Goal: Information Seeking & Learning: Check status

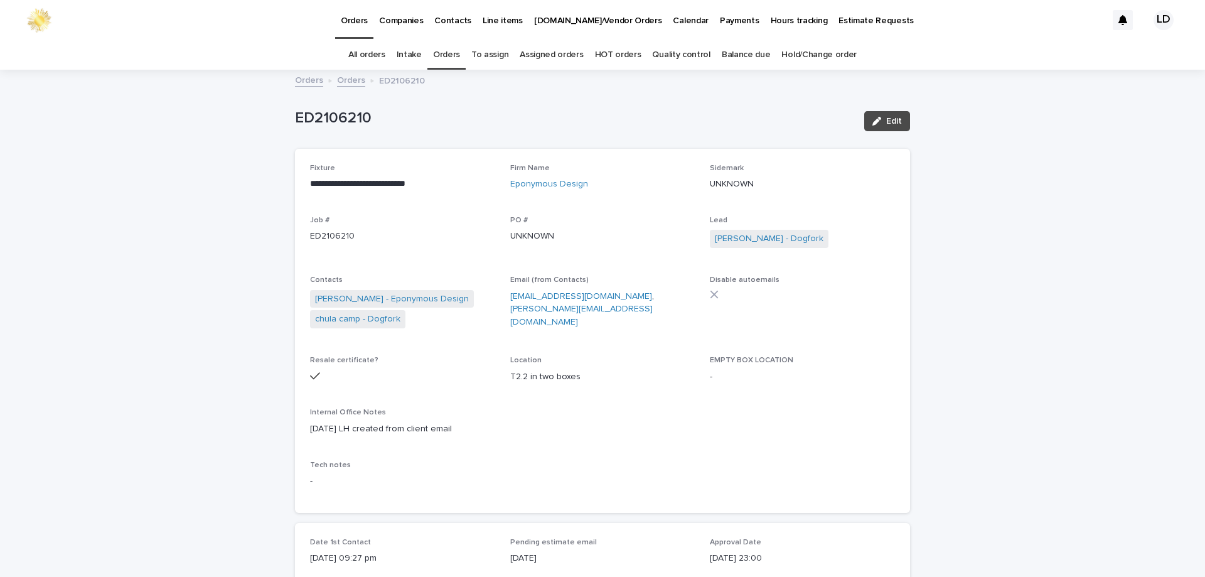
scroll to position [63, 0]
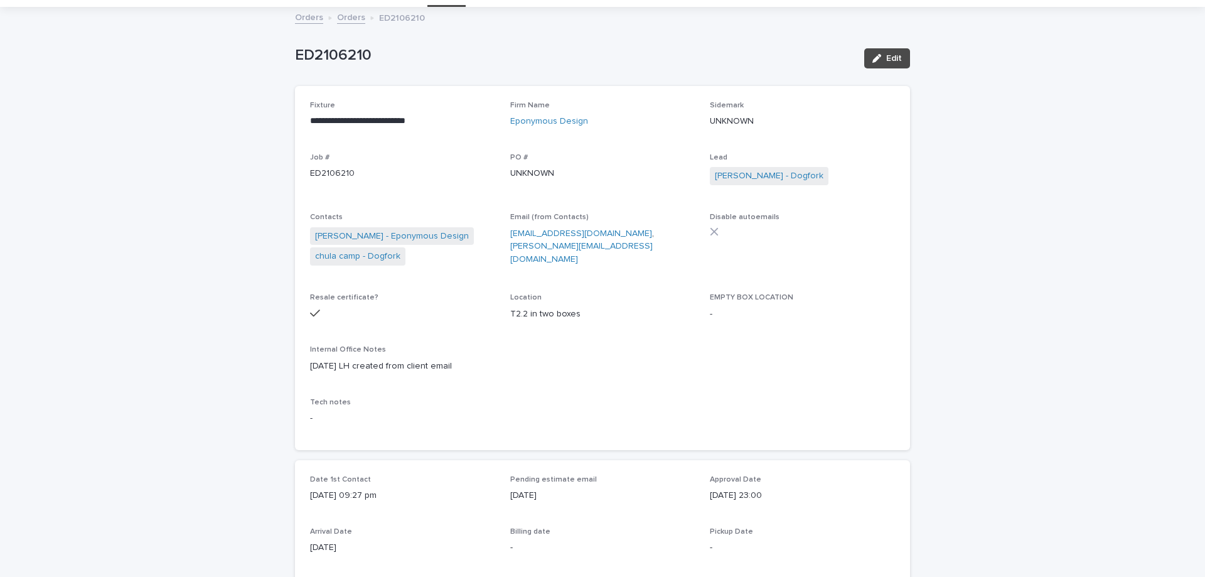
click at [345, 14] on link "Orders" at bounding box center [351, 16] width 28 height 14
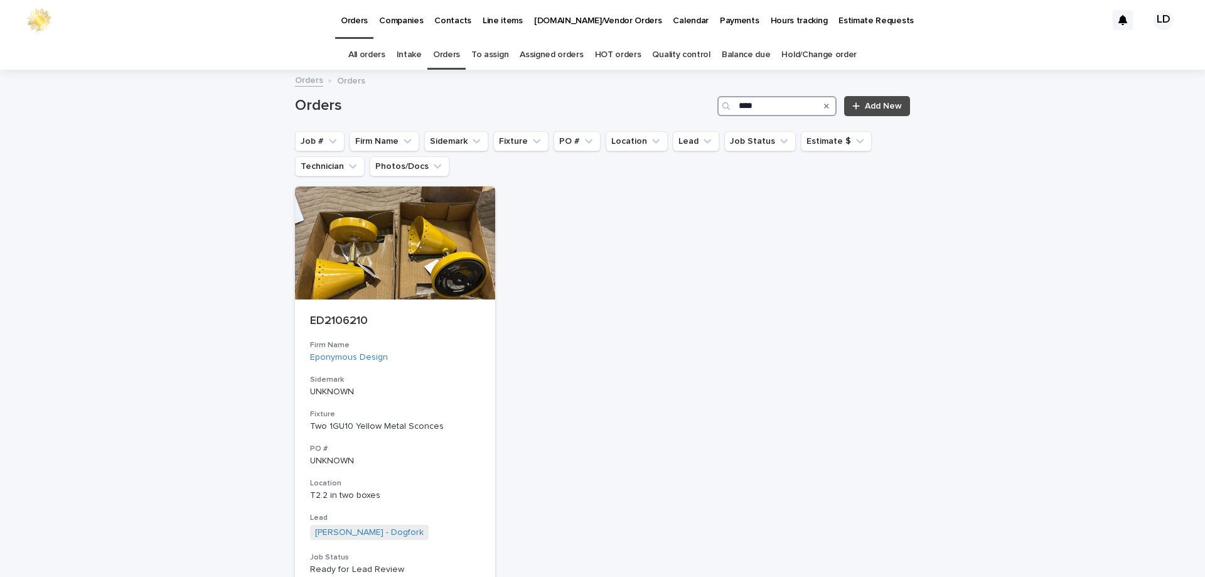
drag, startPoint x: 771, startPoint y: 112, endPoint x: 716, endPoint y: 104, distance: 55.1
click at [717, 104] on div "****" at bounding box center [776, 106] width 119 height 20
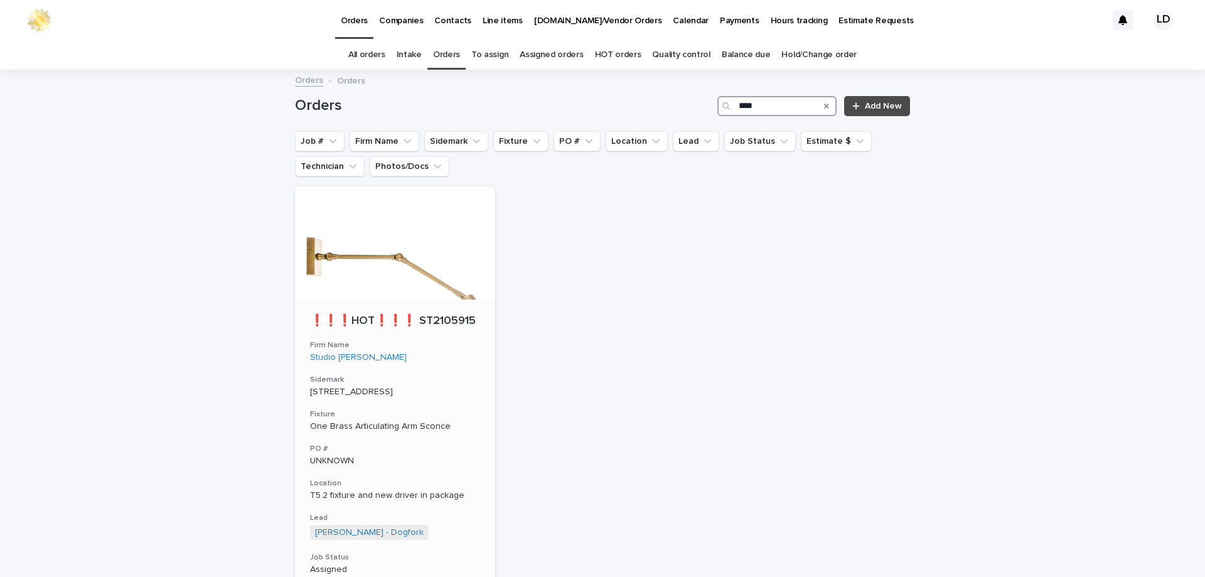
type input "****"
click at [462, 385] on div "[STREET_ADDRESS]" at bounding box center [395, 390] width 170 height 13
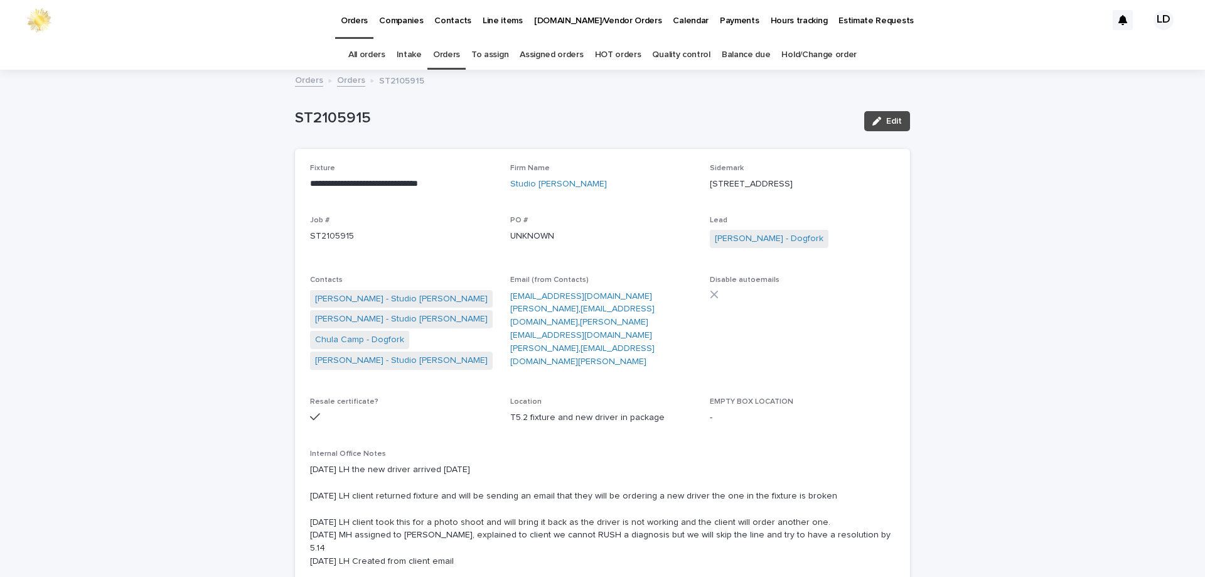
click at [452, 51] on link "Orders" at bounding box center [446, 54] width 27 height 29
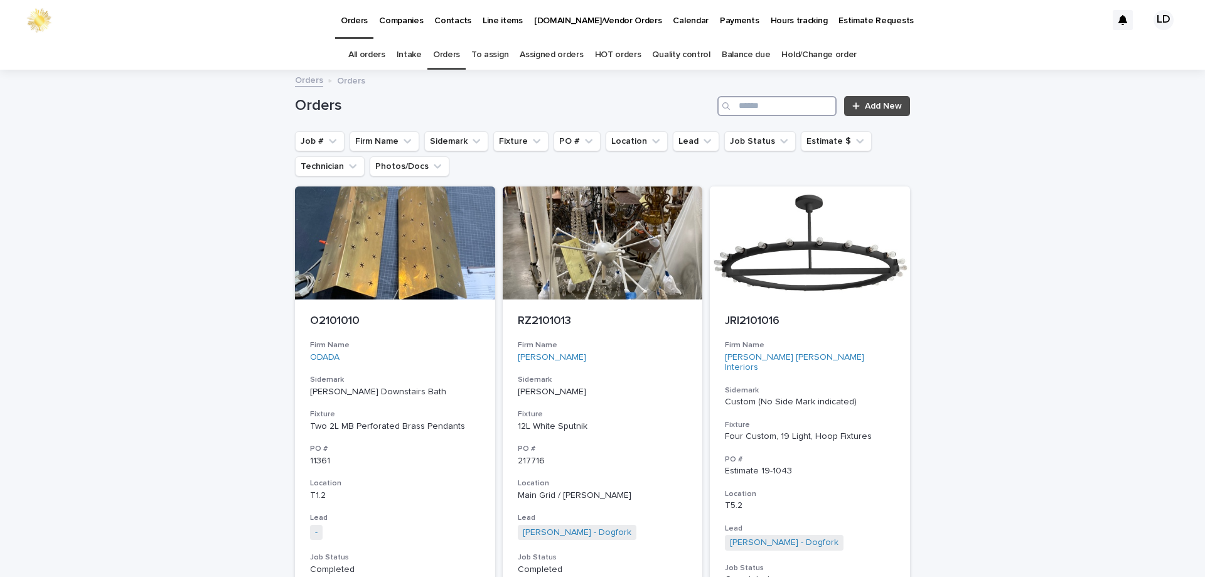
click at [799, 105] on input "Search" at bounding box center [776, 106] width 119 height 20
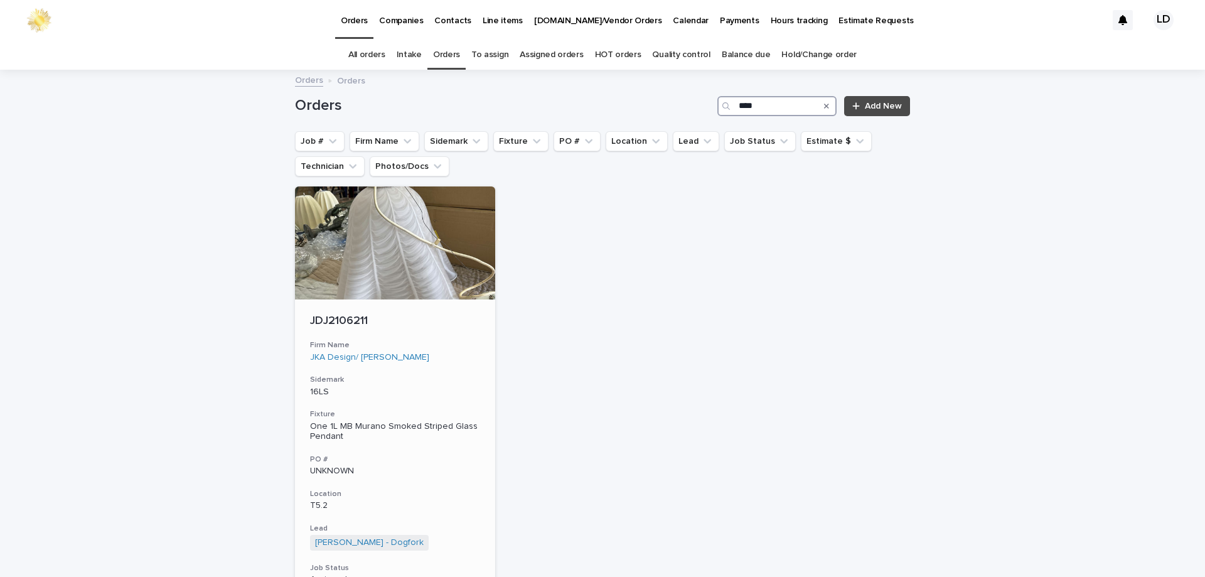
type input "****"
click at [464, 370] on div "JDJ2106211 Firm Name JKA Design/ [PERSON_NAME] Sidemark 16LS Fixture One 1L MB …" at bounding box center [395, 486] width 200 height 375
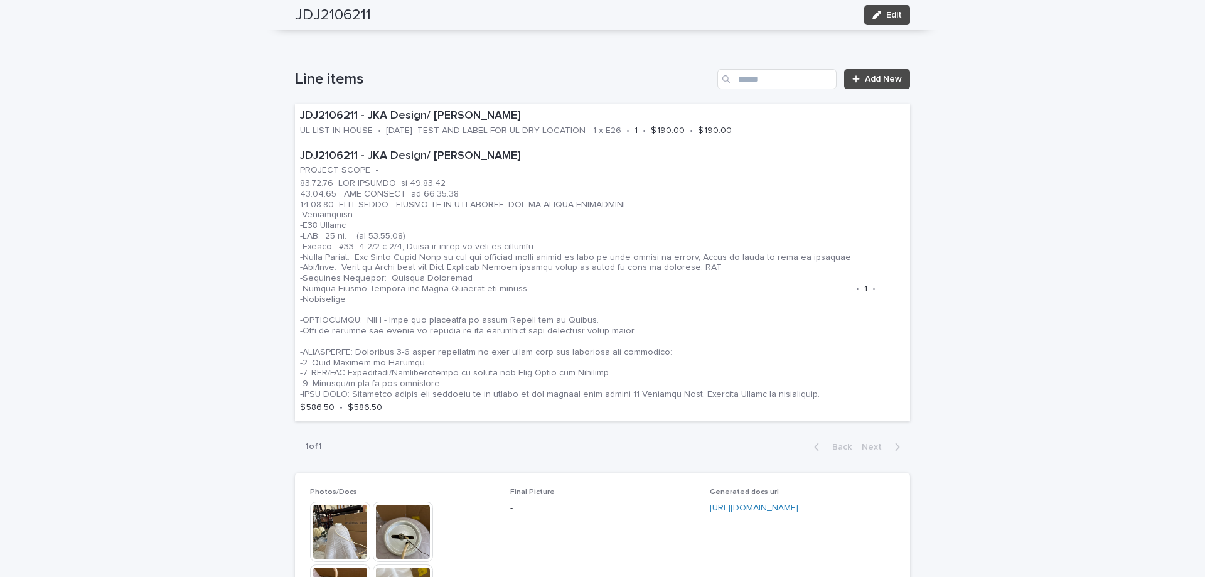
scroll to position [690, 0]
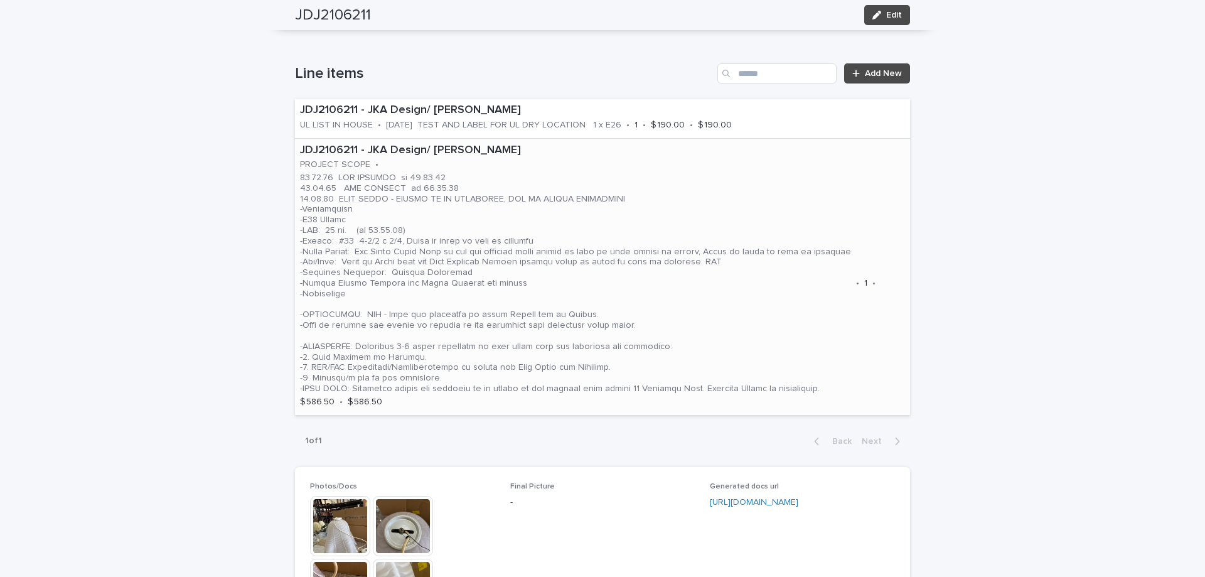
click at [723, 217] on p at bounding box center [575, 283] width 551 height 221
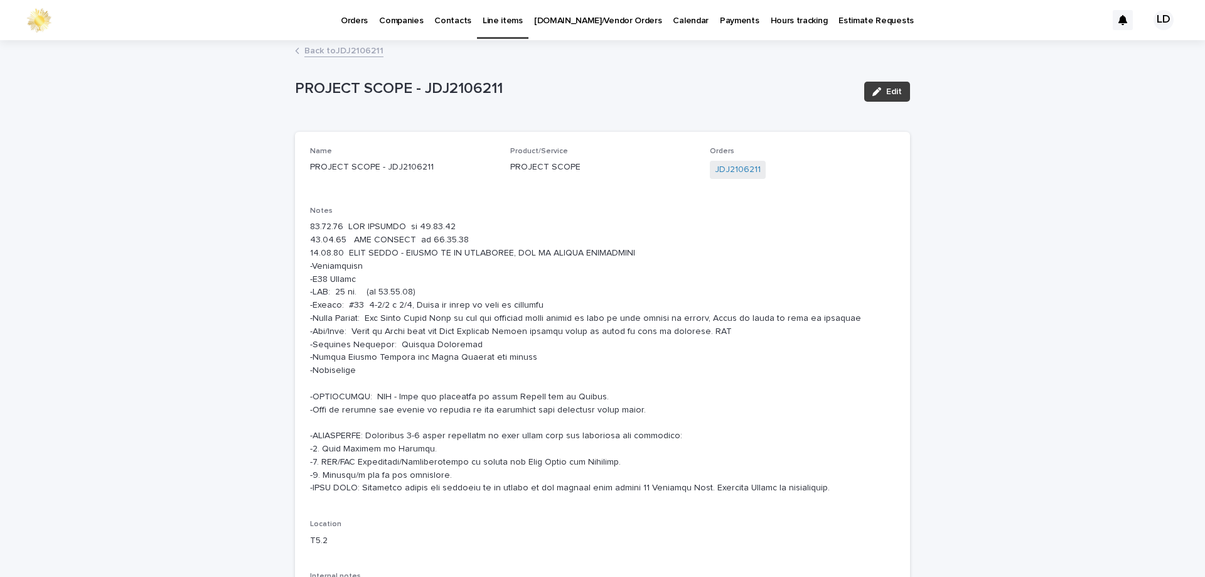
click at [889, 87] on span "Edit" at bounding box center [894, 91] width 16 height 9
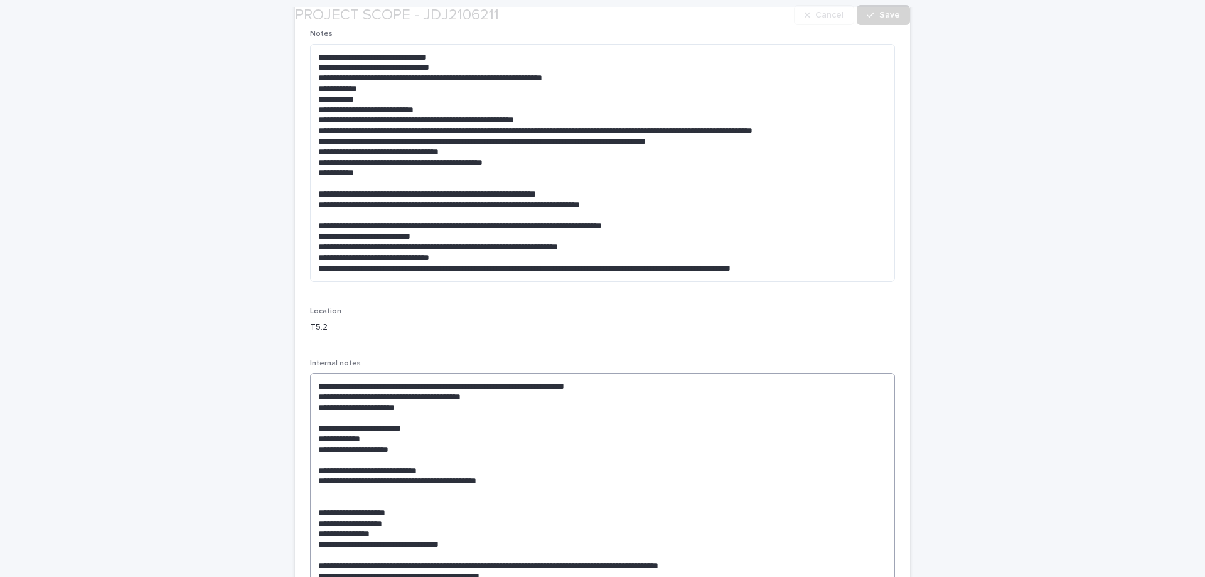
scroll to position [188, 0]
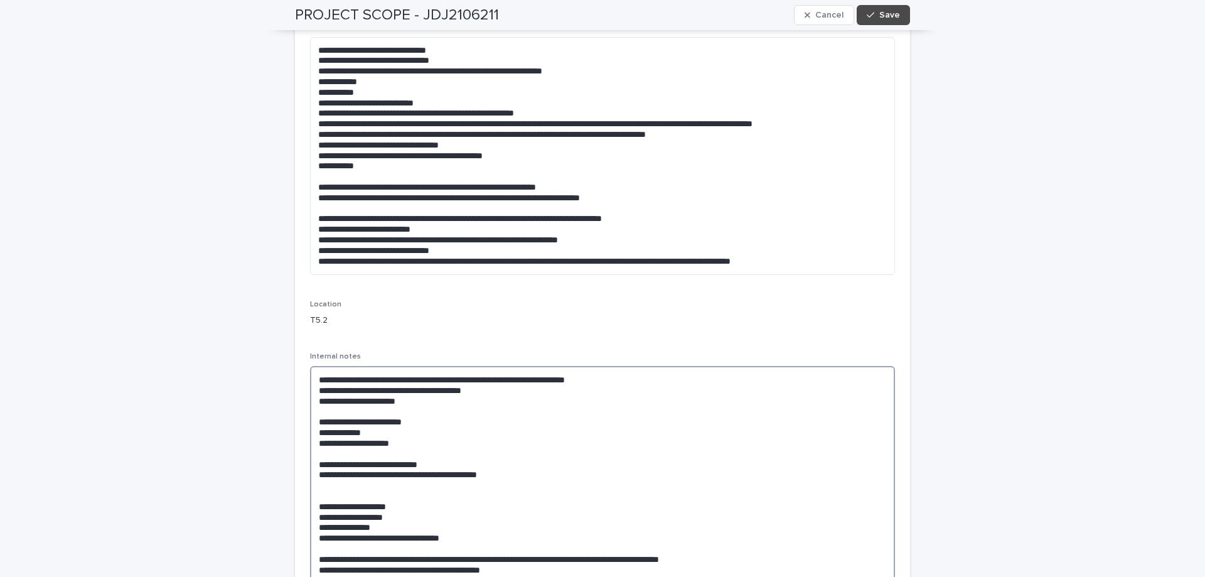
click at [311, 376] on textarea at bounding box center [602, 553] width 585 height 375
click at [315, 378] on textarea at bounding box center [602, 564] width 585 height 396
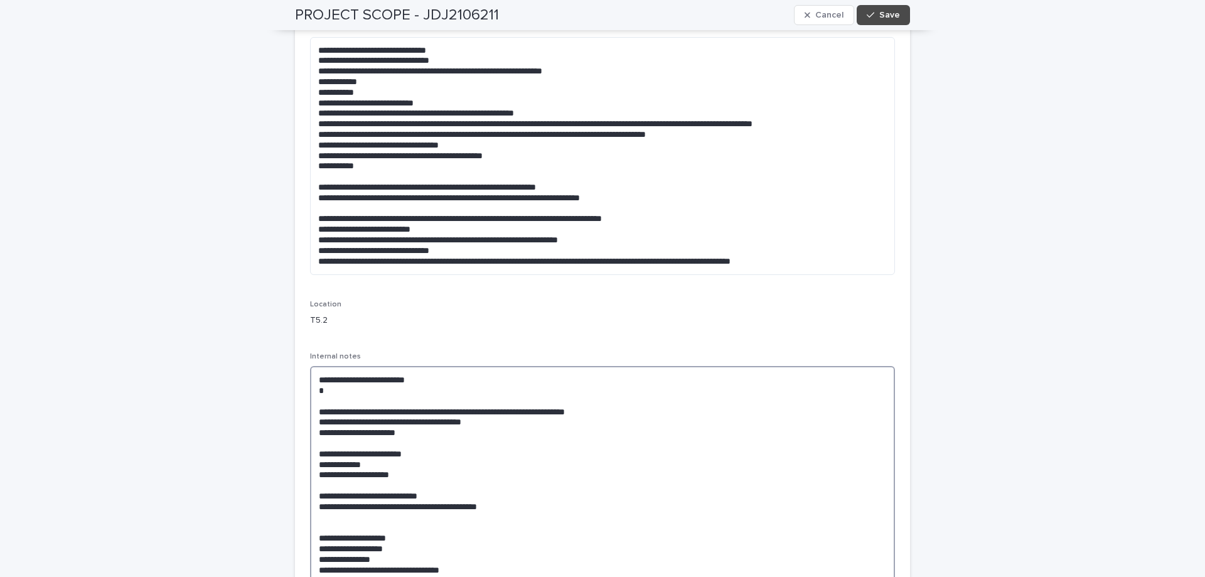
paste textarea "**********"
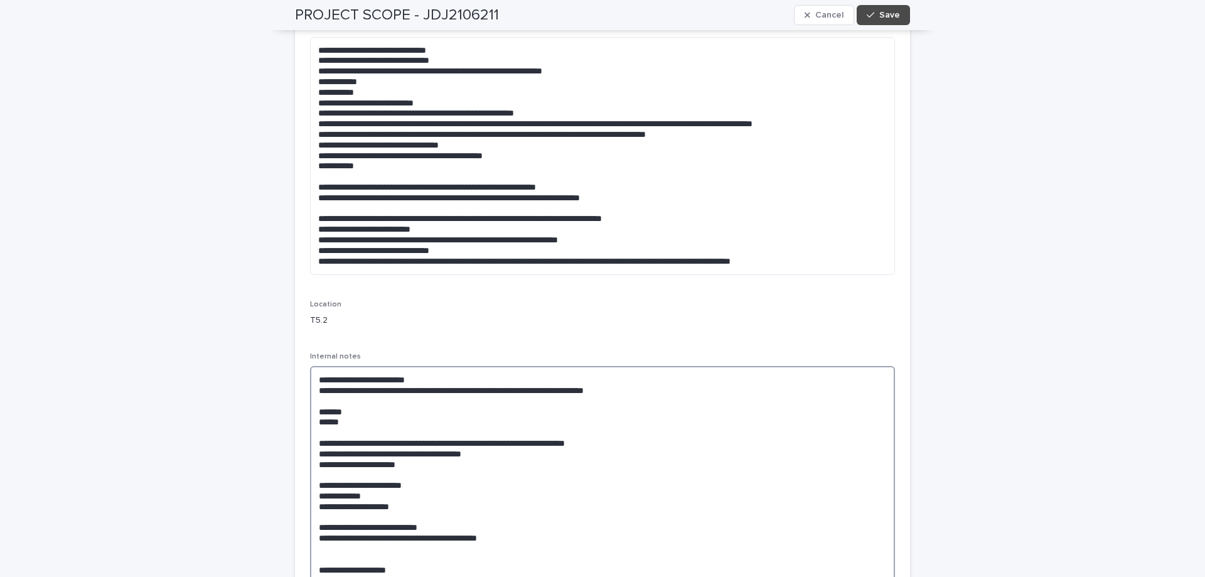
click at [338, 404] on textarea at bounding box center [602, 585] width 585 height 438
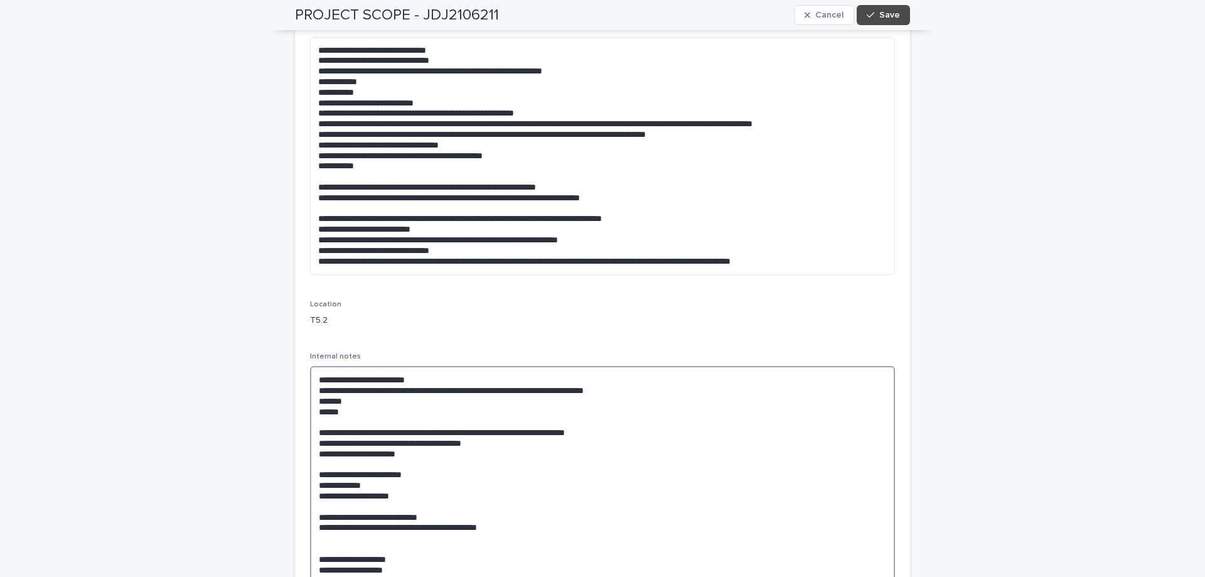
type textarea "**********"
drag, startPoint x: 445, startPoint y: 434, endPoint x: 1016, endPoint y: 210, distance: 613.9
click at [1067, 378] on div "Loading... Saving… Loading... Saving… PROJECT SCOPE - JDJ2106211 Cancel Save PR…" at bounding box center [602, 506] width 1205 height 1307
click at [881, 19] on button "Save" at bounding box center [882, 15] width 53 height 20
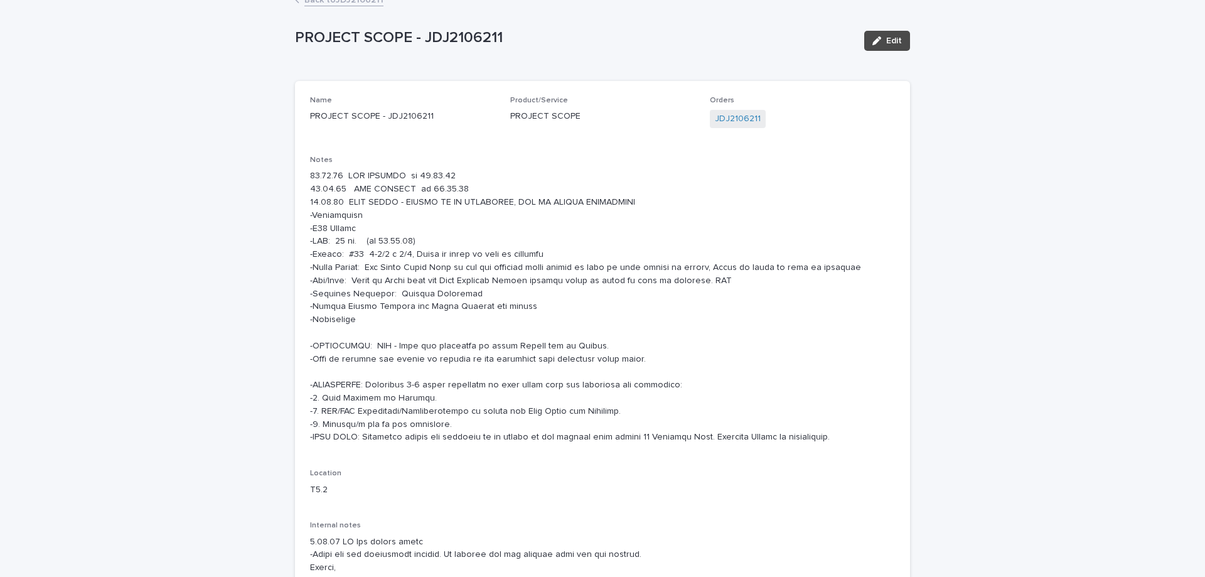
scroll to position [0, 0]
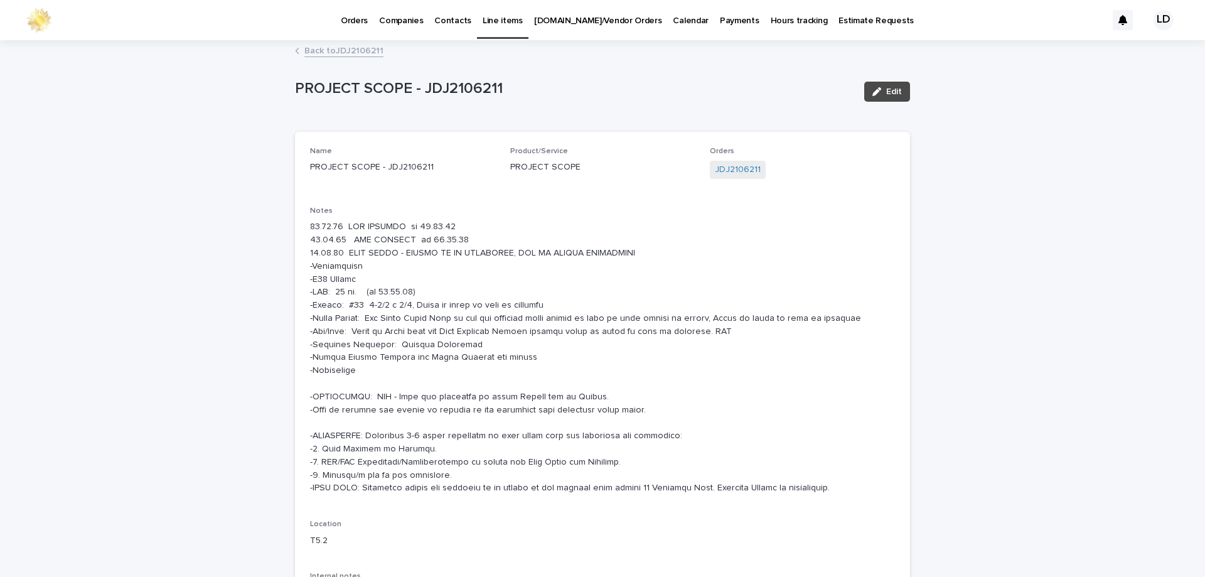
click at [355, 21] on p "Orders" at bounding box center [354, 13] width 27 height 26
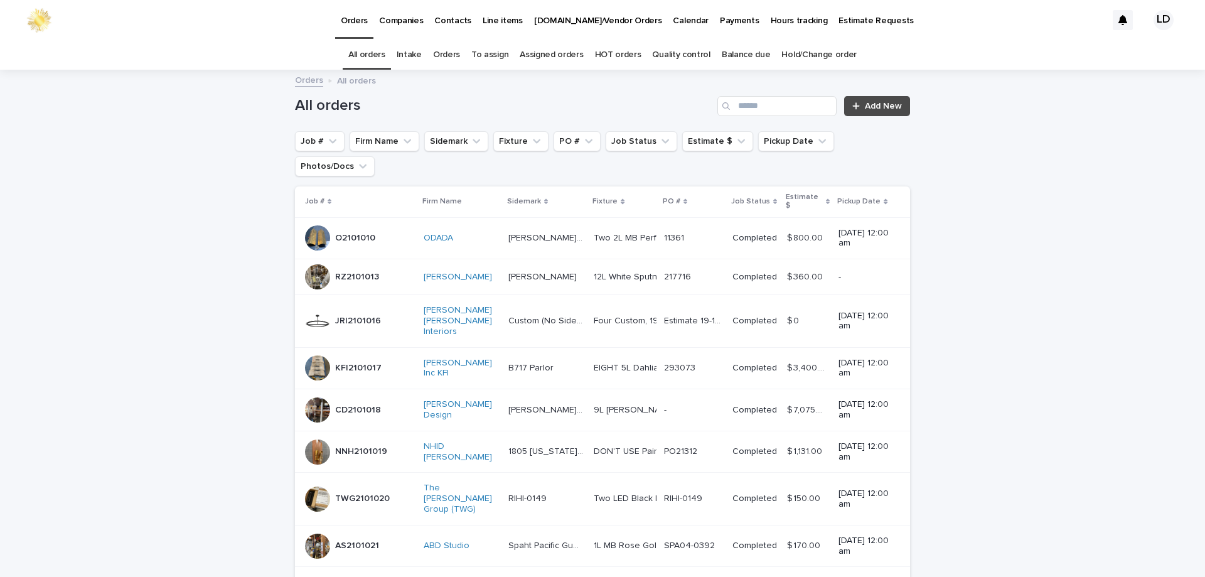
click at [746, 55] on link "Balance due" at bounding box center [746, 54] width 49 height 29
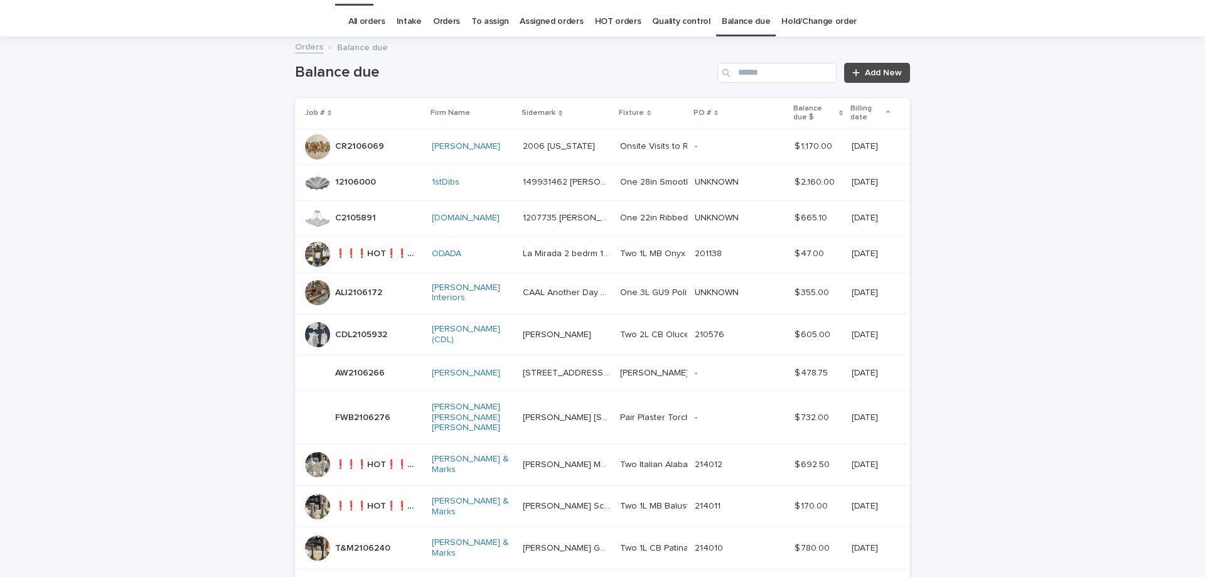
scroll to position [63, 0]
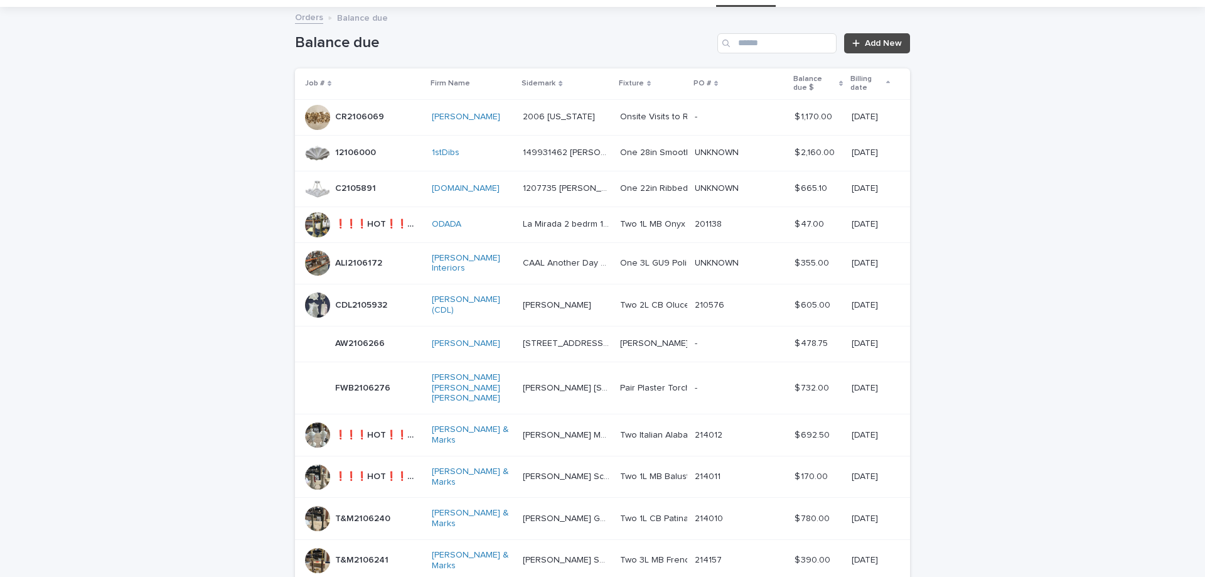
click at [393, 252] on div "ALI2106172 ALI2106172" at bounding box center [363, 262] width 117 height 25
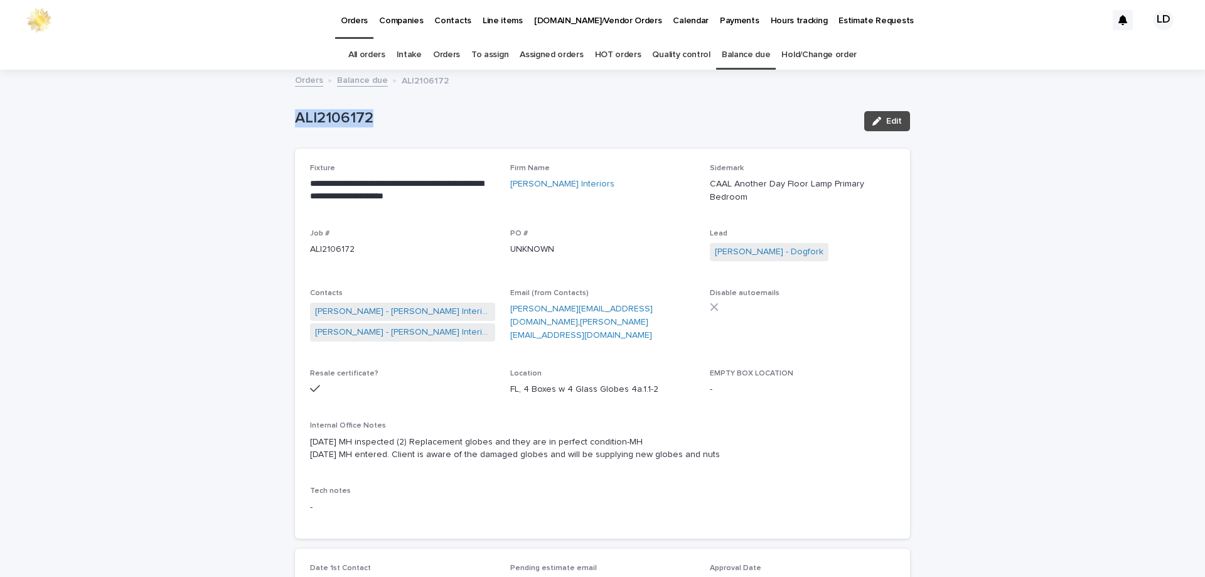
drag, startPoint x: 382, startPoint y: 117, endPoint x: 248, endPoint y: 118, distance: 134.3
copy p "ALI2106172"
click at [545, 186] on link "[PERSON_NAME] Interiors" at bounding box center [562, 184] width 104 height 13
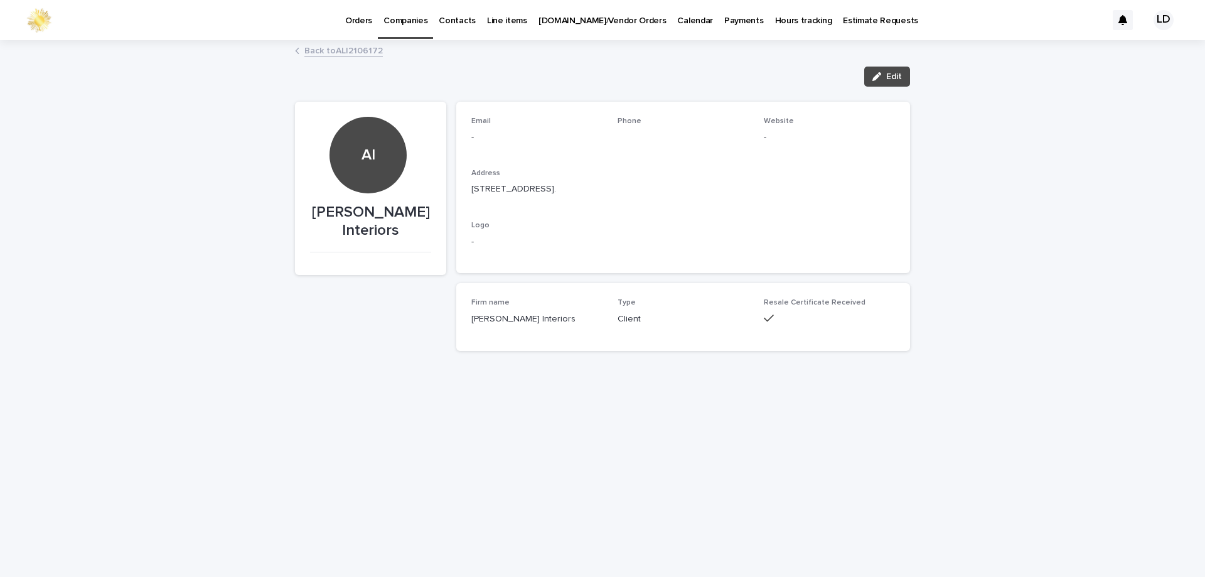
click at [347, 53] on link "Back to ALI2106172" at bounding box center [343, 50] width 78 height 14
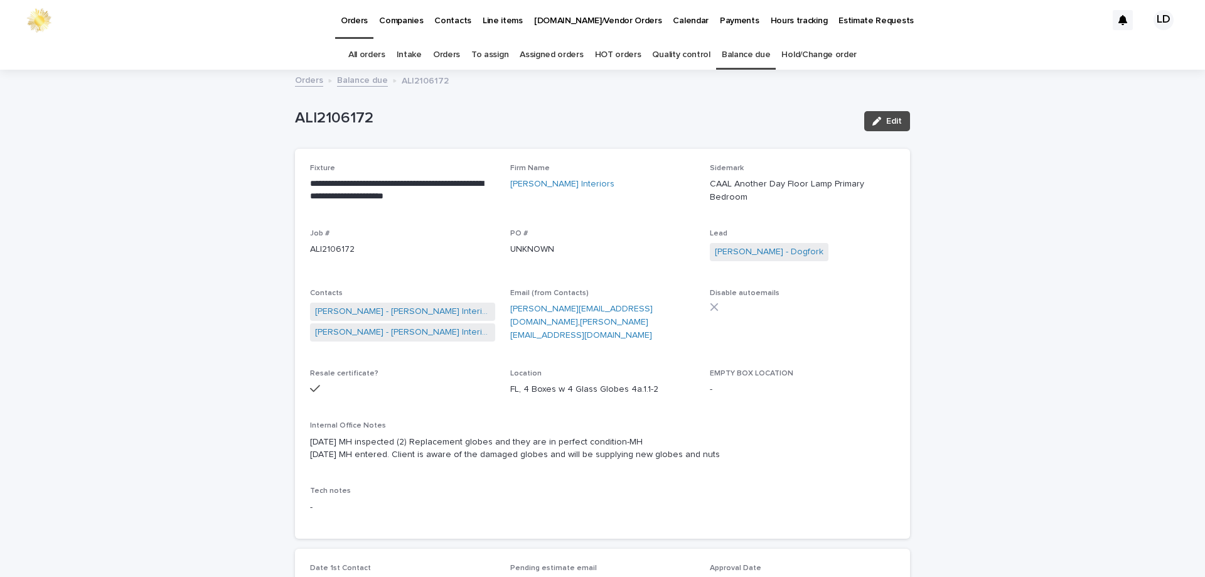
scroll to position [40, 0]
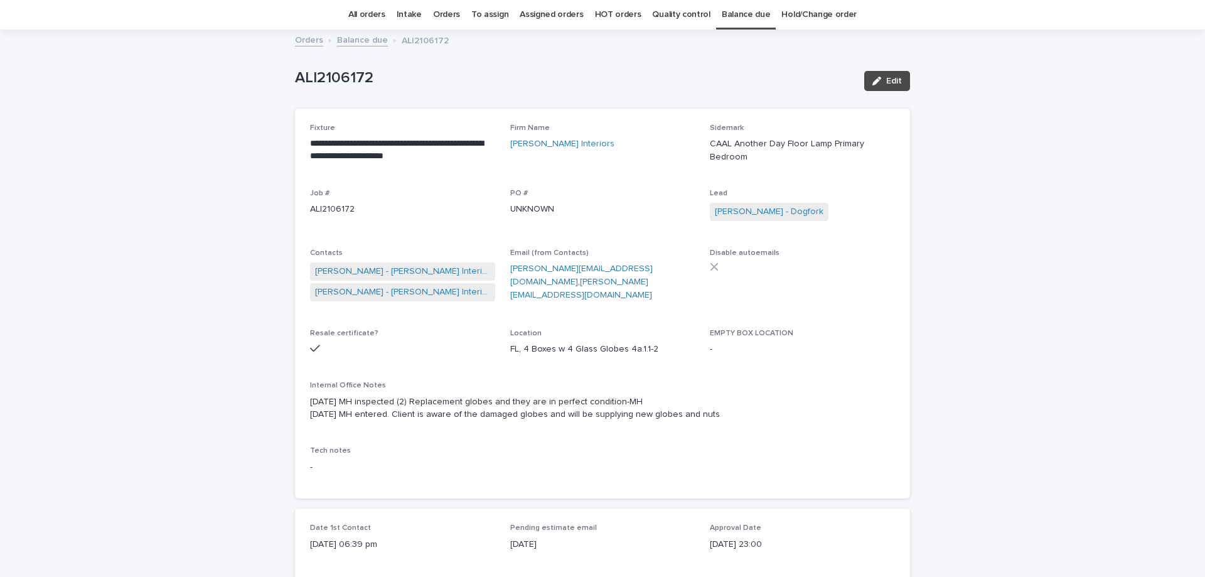
click at [359, 43] on link "Balance due" at bounding box center [362, 39] width 51 height 14
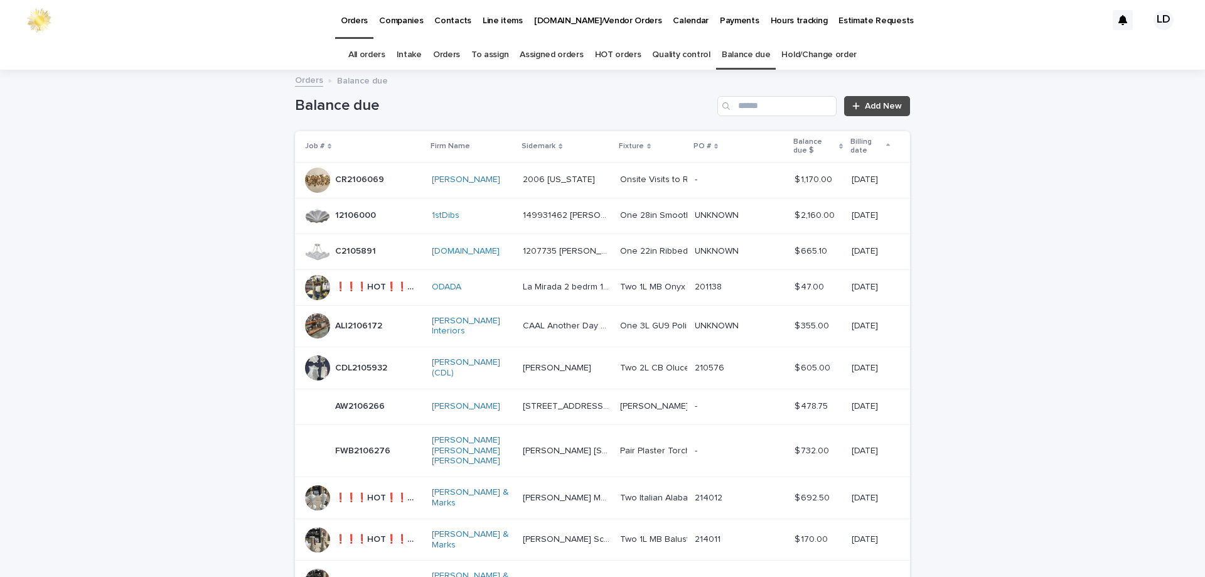
click at [396, 365] on div "CDL2105932 CDL2105932" at bounding box center [363, 367] width 117 height 25
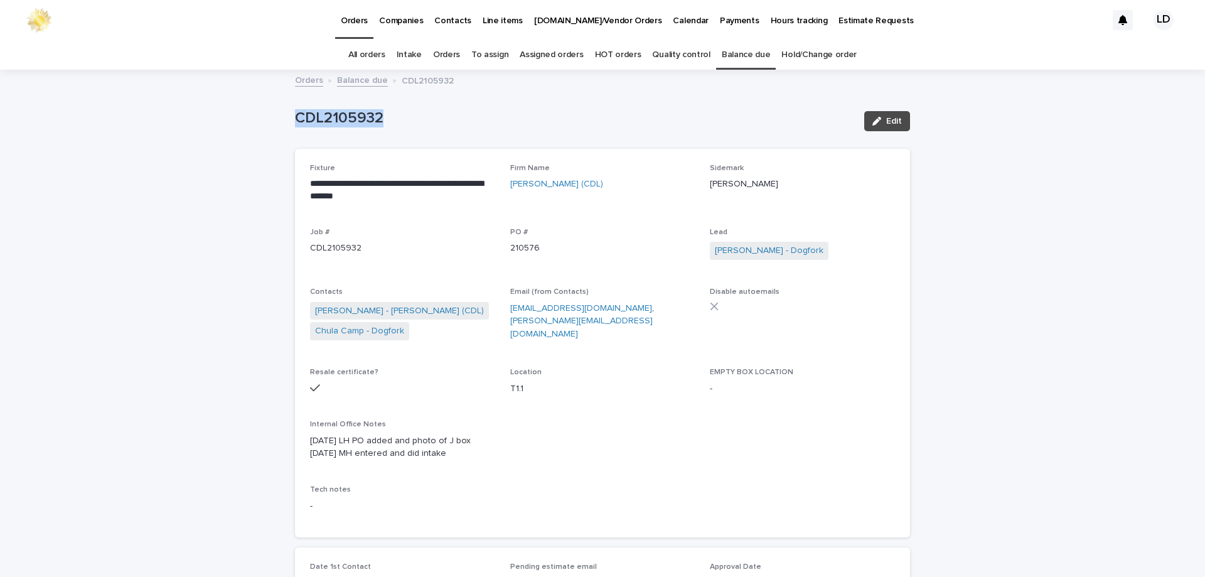
drag, startPoint x: 405, startPoint y: 120, endPoint x: 285, endPoint y: 117, distance: 119.9
copy p "CDL2105932"
click at [353, 82] on link "Balance due" at bounding box center [362, 79] width 51 height 14
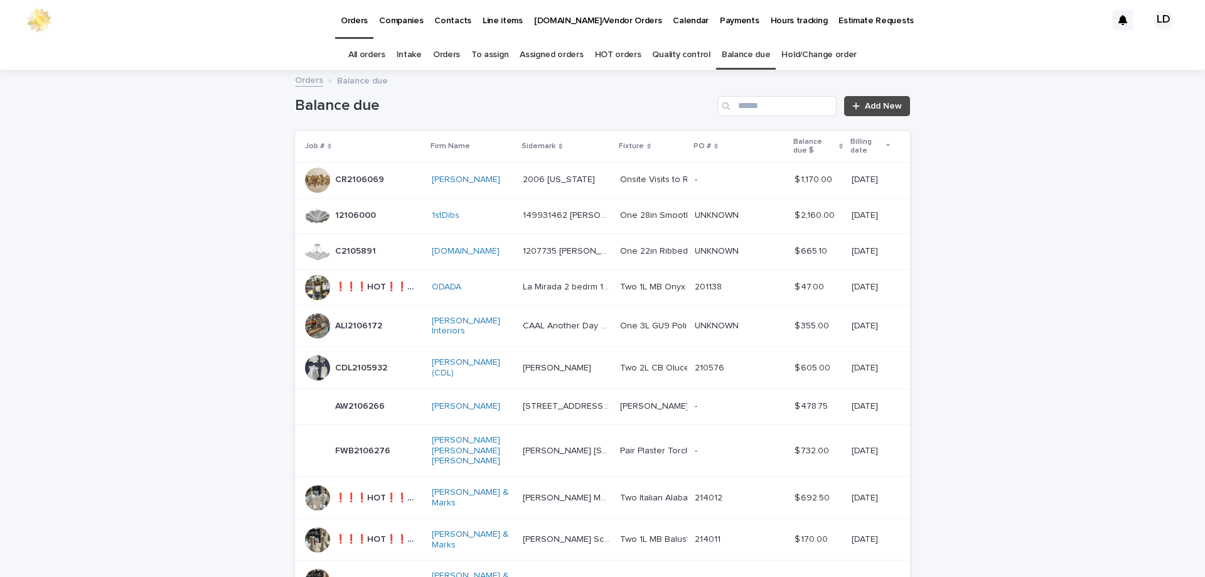
click at [447, 53] on link "Orders" at bounding box center [446, 54] width 27 height 29
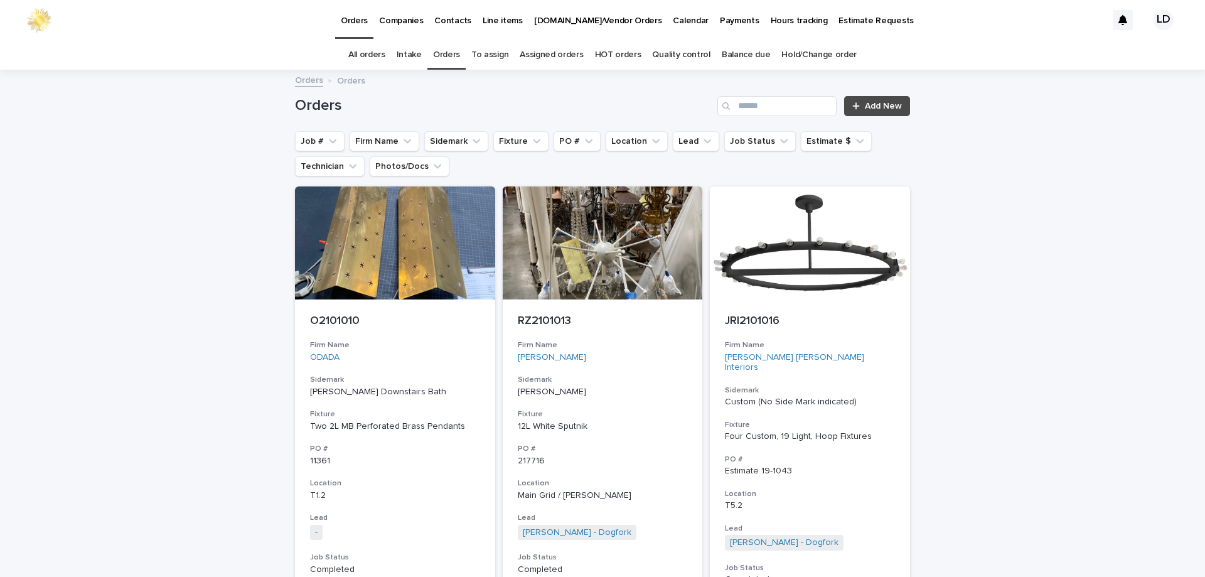
scroll to position [63, 0]
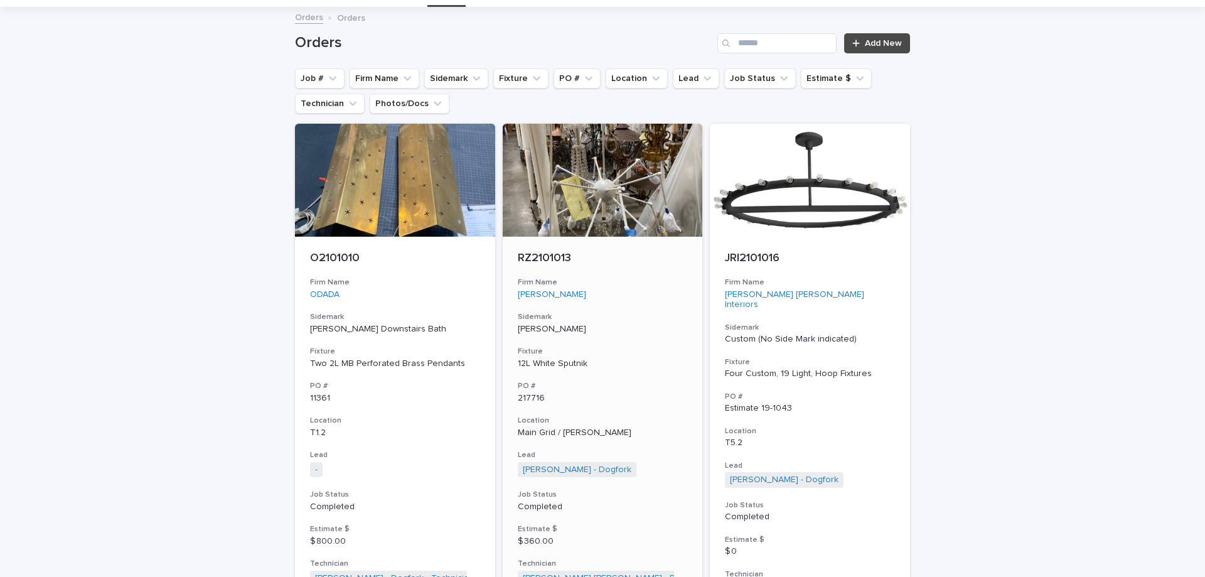
click at [655, 360] on div "12L White Sputnik" at bounding box center [603, 363] width 170 height 11
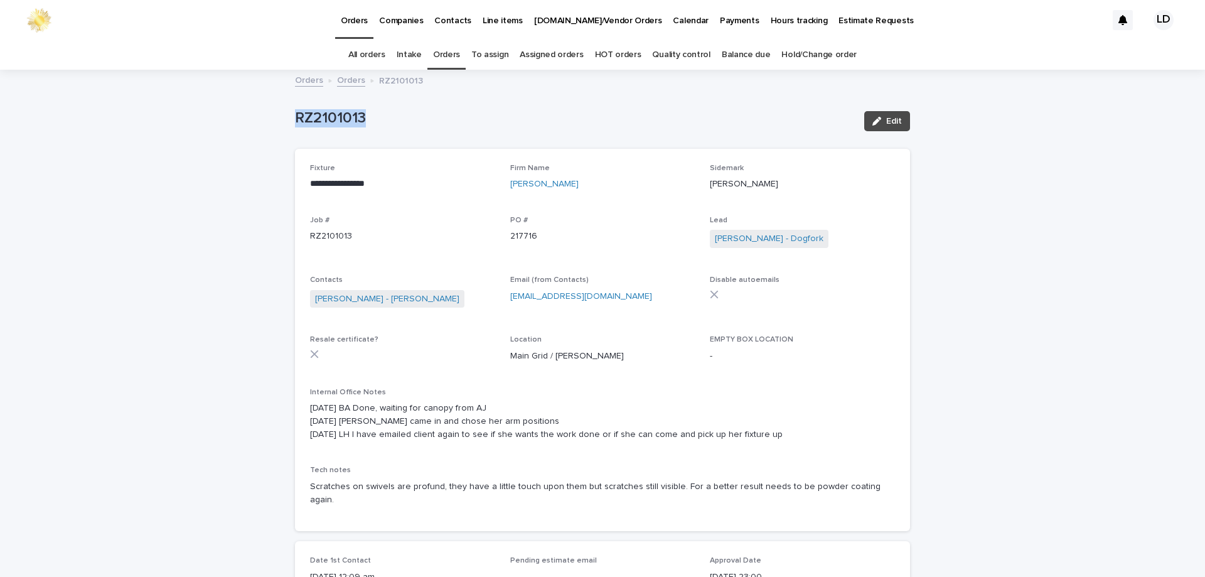
drag, startPoint x: 388, startPoint y: 112, endPoint x: 270, endPoint y: 117, distance: 118.7
copy p "RZ2101013"
click at [454, 56] on link "Orders" at bounding box center [446, 54] width 27 height 29
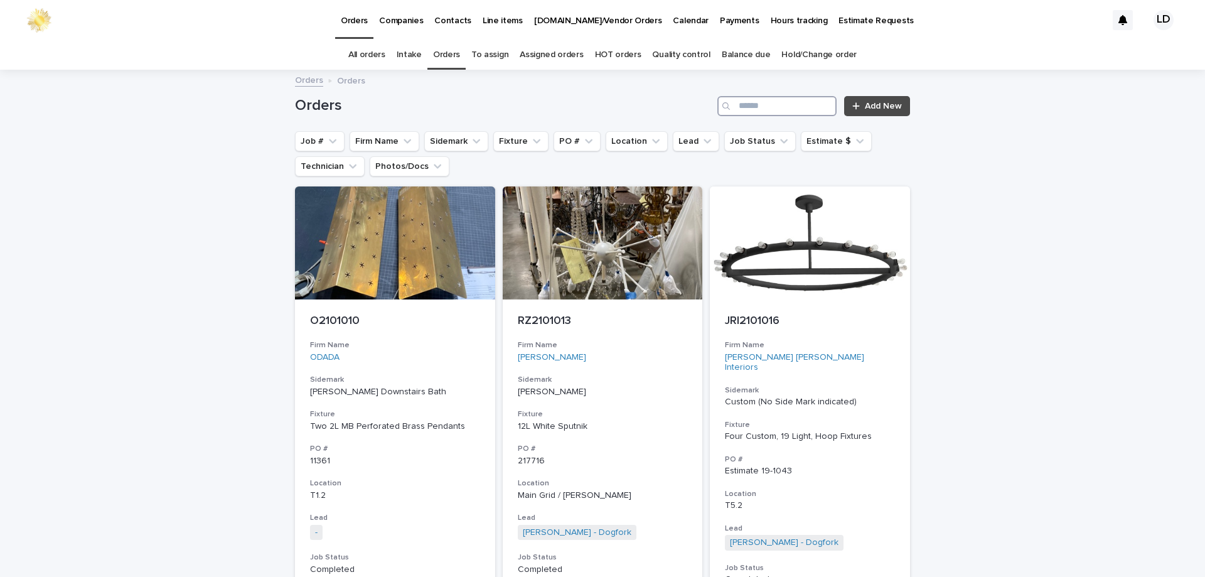
click at [739, 106] on input "Search" at bounding box center [776, 106] width 119 height 20
click at [740, 106] on input "Search" at bounding box center [776, 106] width 119 height 20
click at [745, 111] on input "Search" at bounding box center [776, 106] width 119 height 20
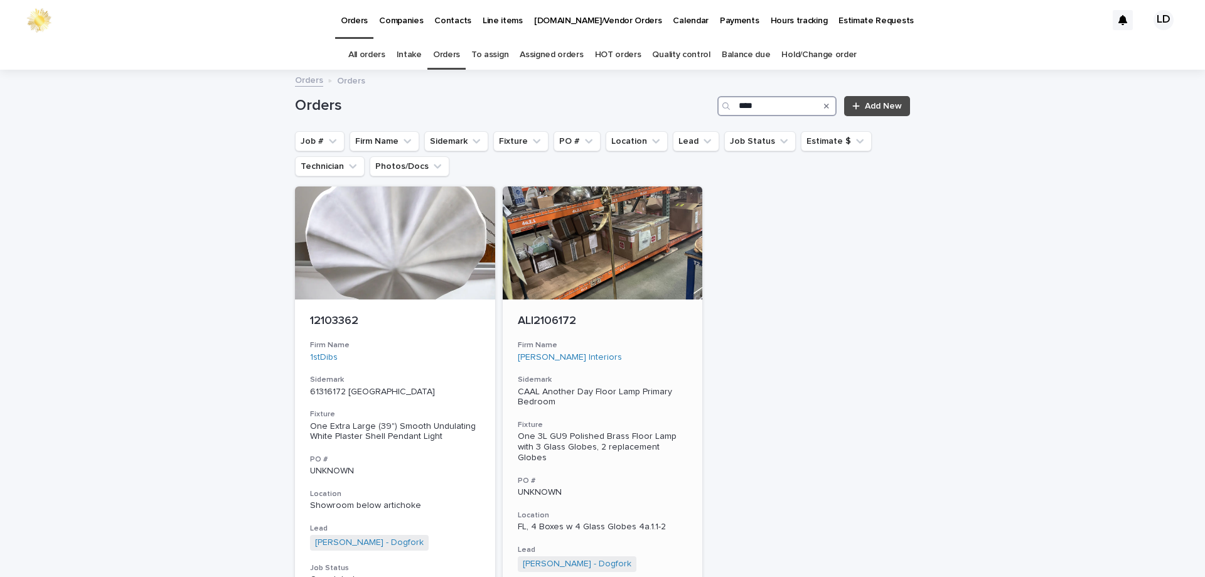
type input "****"
click at [677, 365] on div "ALI2106172 Firm Name [PERSON_NAME] Interiors Sidemark CAAL Another Day Floor La…" at bounding box center [603, 497] width 200 height 396
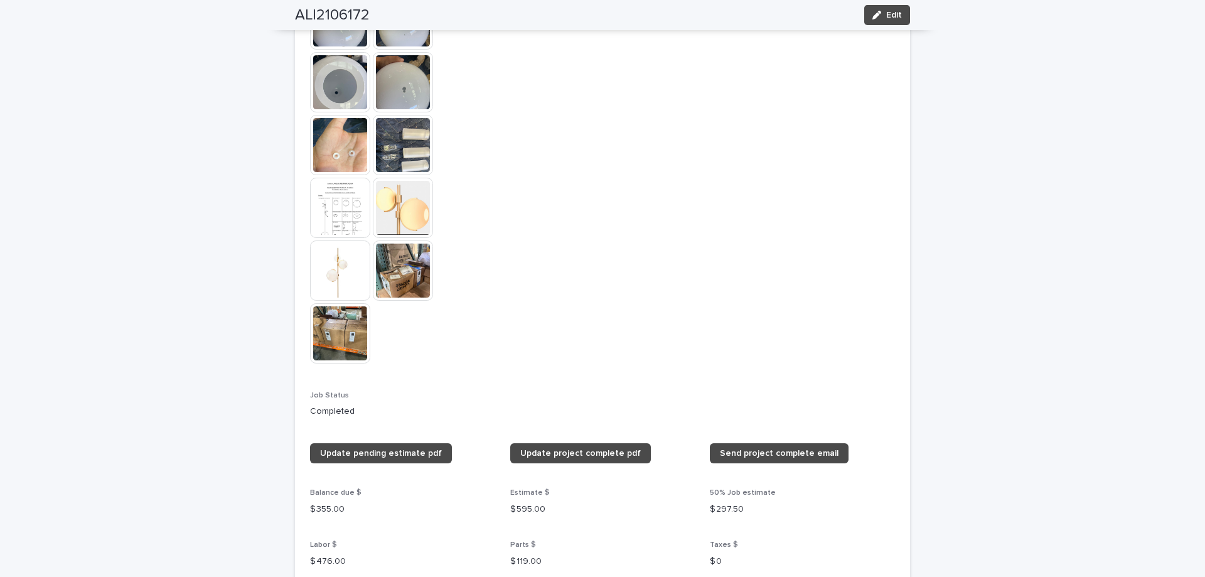
scroll to position [1568, 0]
